Goal: Use online tool/utility: Use online tool/utility

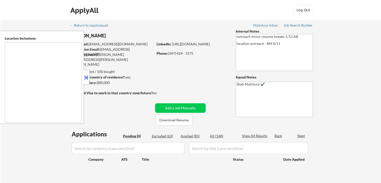
type textarea "[GEOGRAPHIC_DATA], [GEOGRAPHIC_DATA] [GEOGRAPHIC_DATA], [GEOGRAPHIC_DATA] [GEOG…"
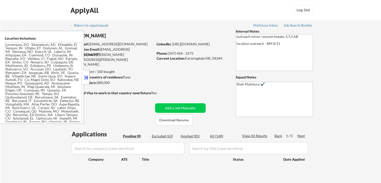
click at [85, 81] on div at bounding box center [86, 77] width 7 height 15
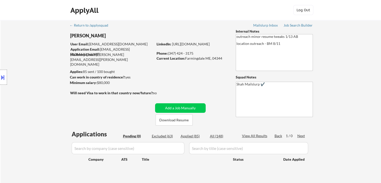
click at [34, 94] on div "Location Inclusions:" at bounding box center [45, 77] width 90 height 93
click at [297, 26] on div "Job Search Builder" at bounding box center [297, 26] width 29 height 4
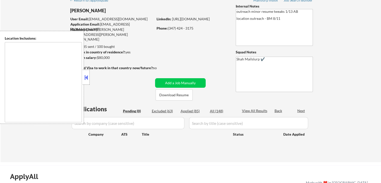
scroll to position [75, 0]
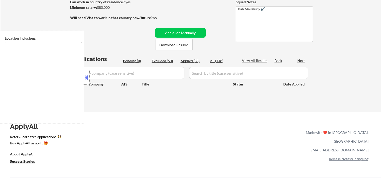
type textarea "[GEOGRAPHIC_DATA], [GEOGRAPHIC_DATA] [GEOGRAPHIC_DATA], [GEOGRAPHIC_DATA] [GEOG…"
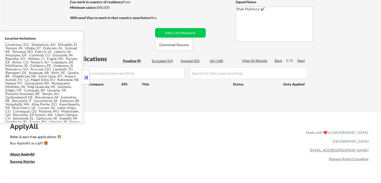
click at [86, 77] on button at bounding box center [86, 78] width 6 height 8
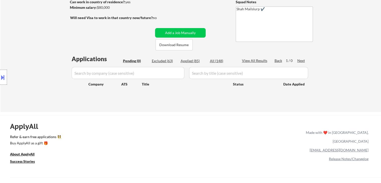
click at [31, 61] on div "Location Inclusions:" at bounding box center [45, 77] width 90 height 93
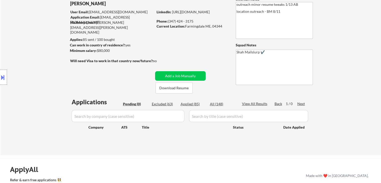
scroll to position [0, 0]
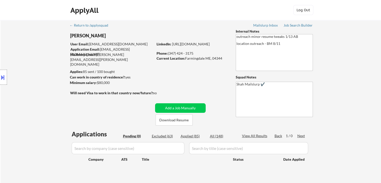
click at [166, 74] on div "← Return to /applysquad Mailslurp Inbox Job Search Builder John Deliso User Ema…" at bounding box center [191, 101] width 250 height 163
drag, startPoint x: 357, startPoint y: 109, endPoint x: 357, endPoint y: 105, distance: 3.3
click at [357, 106] on div "← Return to /applysquad Mailslurp Inbox Job Search Builder John Deliso User Ema…" at bounding box center [191, 103] width 380 height 167
